Goal: Task Accomplishment & Management: Manage account settings

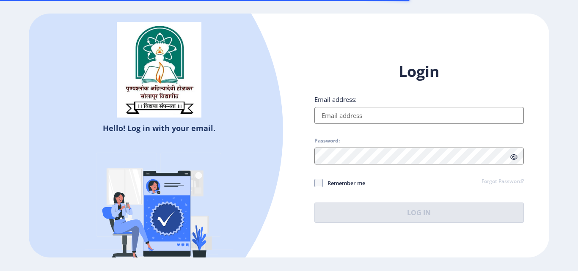
click at [410, 117] on input "Email address:" at bounding box center [418, 115] width 209 height 17
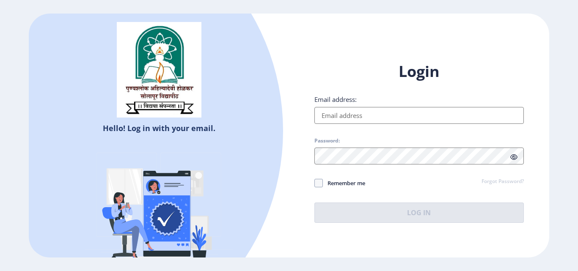
type input "[EMAIL_ADDRESS][DOMAIN_NAME]"
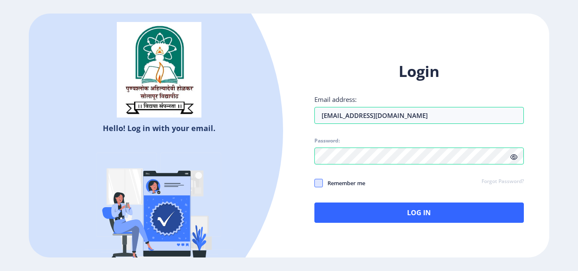
click at [322, 183] on label "Remember me" at bounding box center [339, 183] width 51 height 10
click at [322, 184] on span at bounding box center [318, 183] width 8 height 8
click at [315, 184] on input "Remember me" at bounding box center [314, 183] width 0 height 0
click at [319, 184] on use at bounding box center [318, 182] width 4 height 3
click at [315, 184] on input "Remember me" at bounding box center [314, 183] width 0 height 0
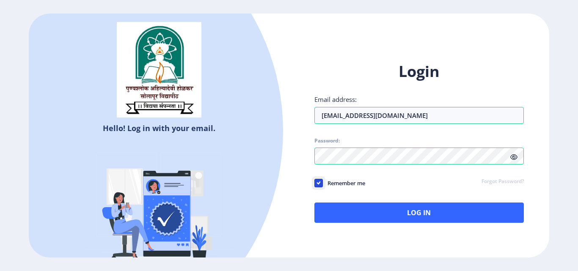
checkbox input "false"
click at [512, 157] on icon at bounding box center [513, 157] width 7 height 6
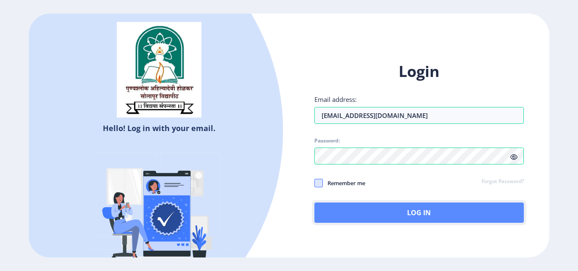
click at [466, 212] on button "Log In" at bounding box center [418, 213] width 209 height 20
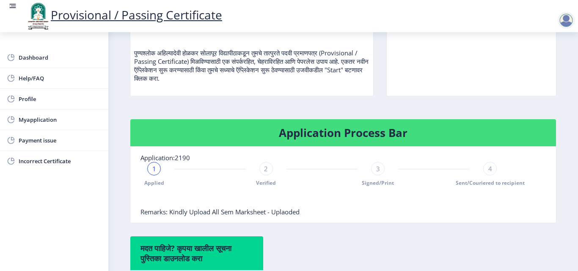
scroll to position [90, 0]
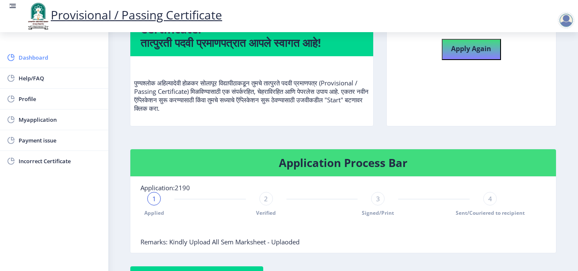
click at [25, 64] on link "Dashboard" at bounding box center [54, 57] width 108 height 20
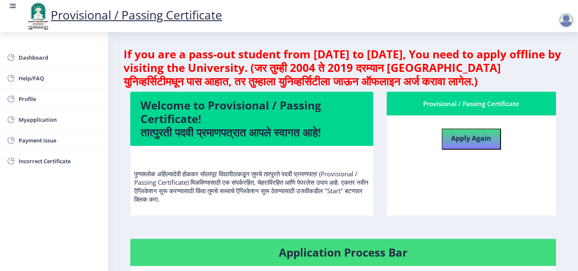
click at [571, 18] on div at bounding box center [565, 20] width 17 height 17
click at [543, 63] on span "Log out" at bounding box center [544, 66] width 54 height 10
